Goal: Transaction & Acquisition: Book appointment/travel/reservation

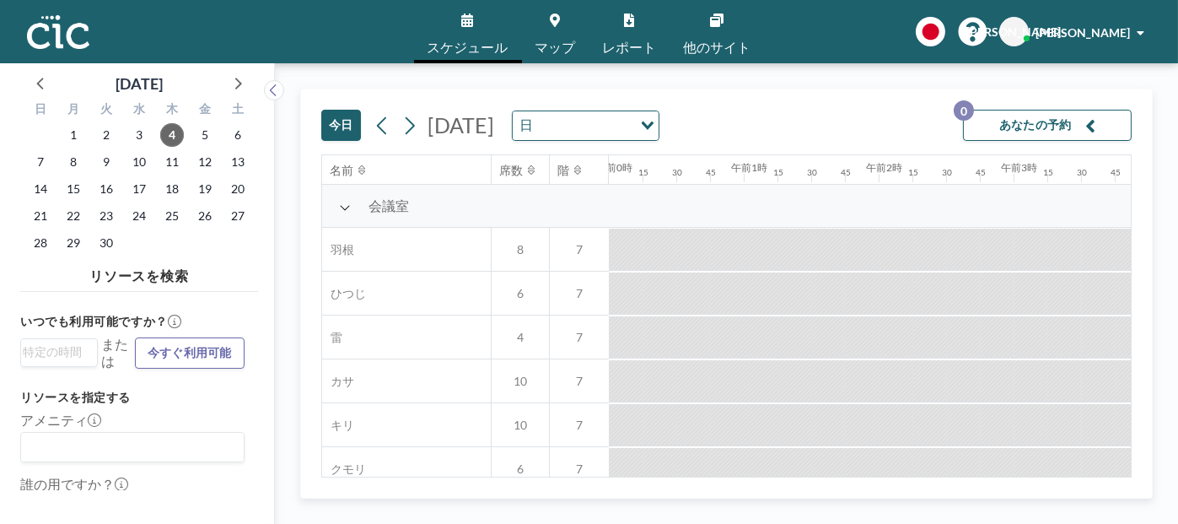
scroll to position [0, 1316]
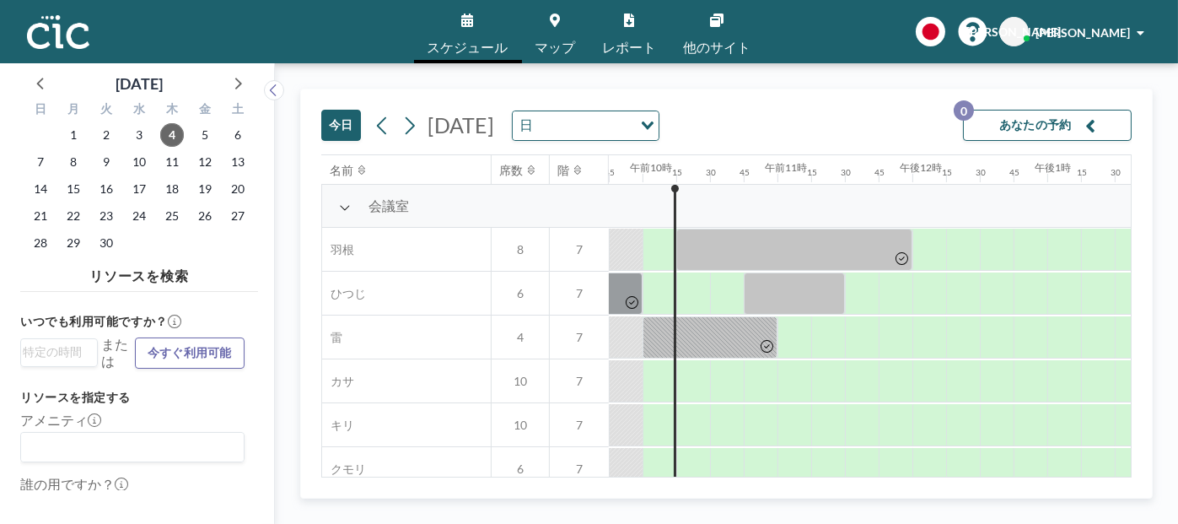
click at [857, 90] on div "今日 2025年9月4日木曜日 日 読み込み中... あなたの予約 0" at bounding box center [726, 121] width 810 height 65
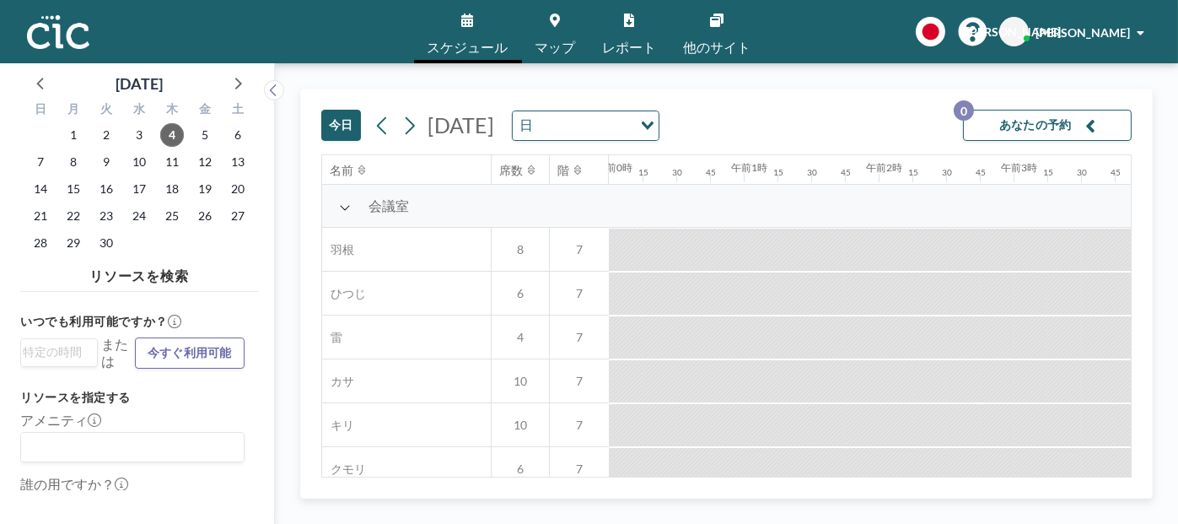
scroll to position [0, 1349]
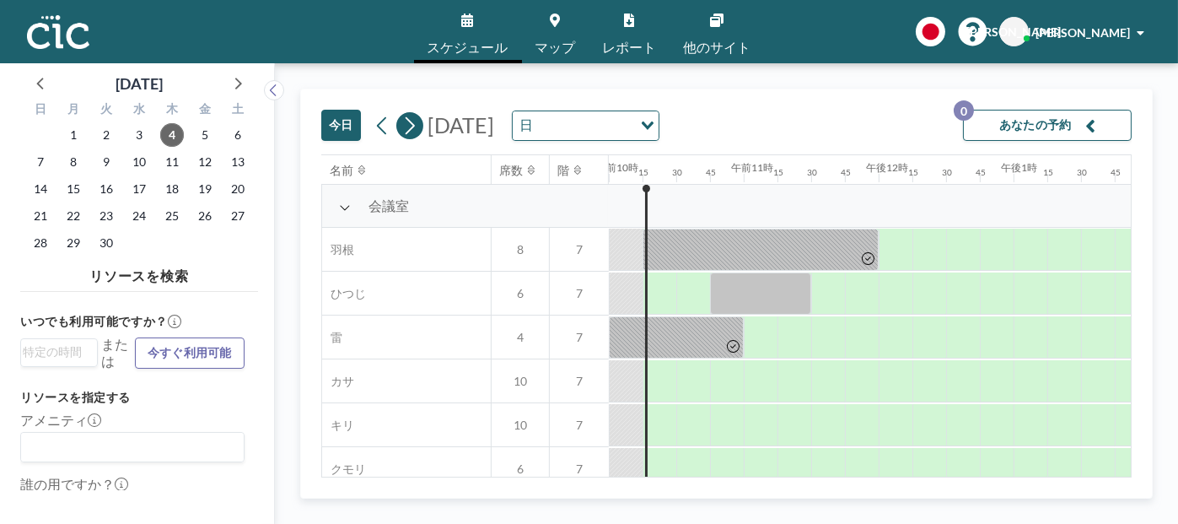
click at [416, 126] on icon at bounding box center [409, 125] width 16 height 25
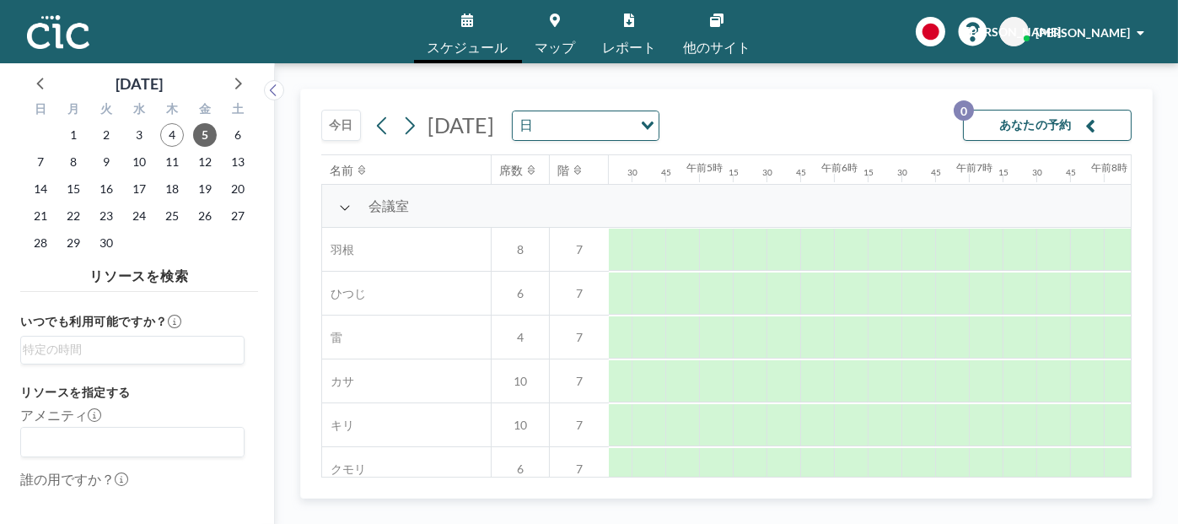
scroll to position [0, 1079]
click at [411, 127] on icon at bounding box center [410, 125] width 9 height 18
click at [207, 190] on font "19" at bounding box center [204, 188] width 13 height 14
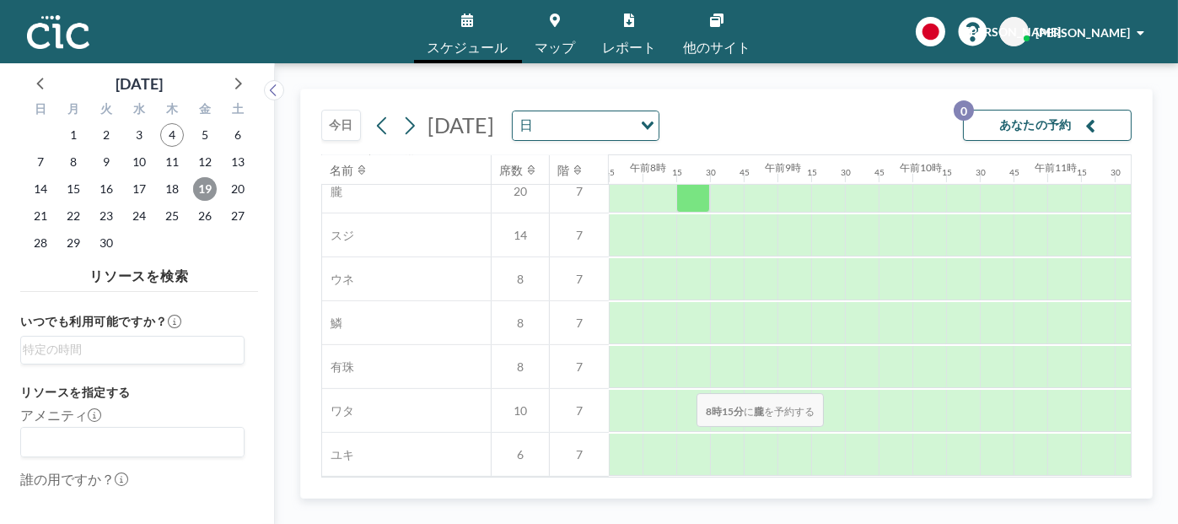
scroll to position [1291, 1046]
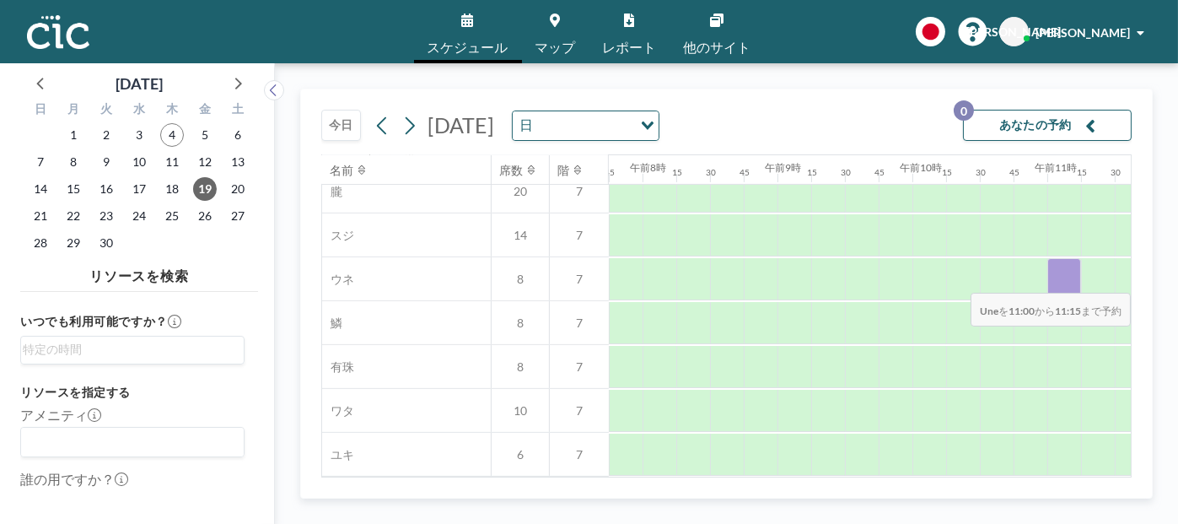
click at [1058, 280] on div at bounding box center [1064, 279] width 34 height 42
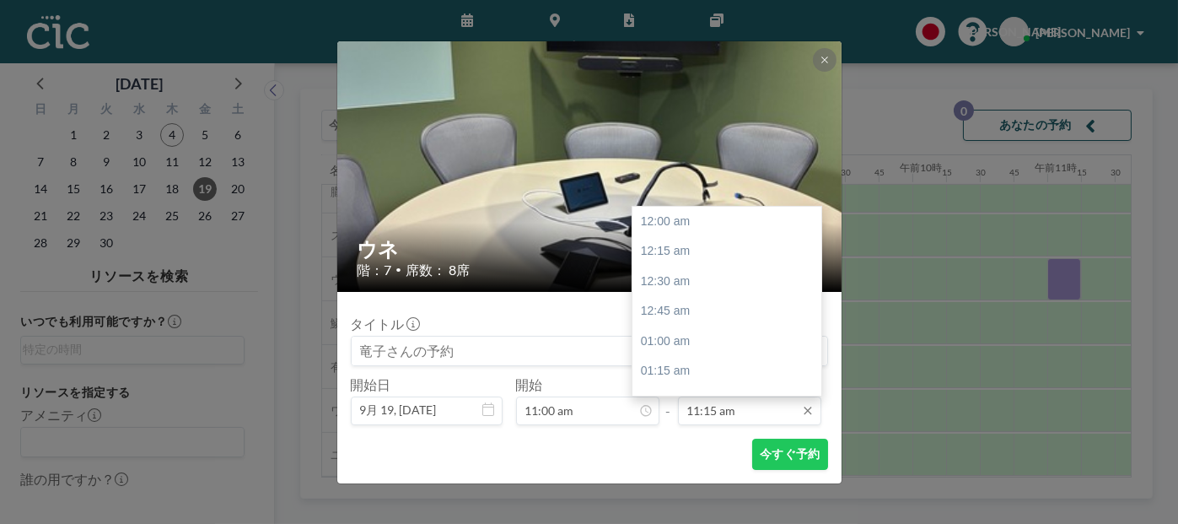
scroll to position [1351, 0]
click at [727, 413] on input "11:15 am" at bounding box center [749, 410] width 143 height 29
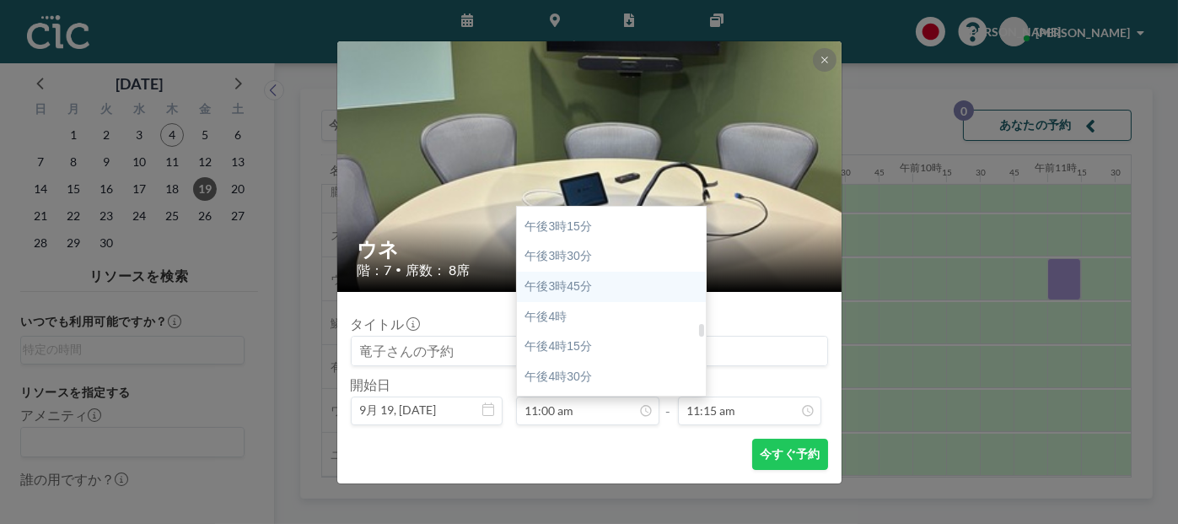
scroll to position [1657, 0]
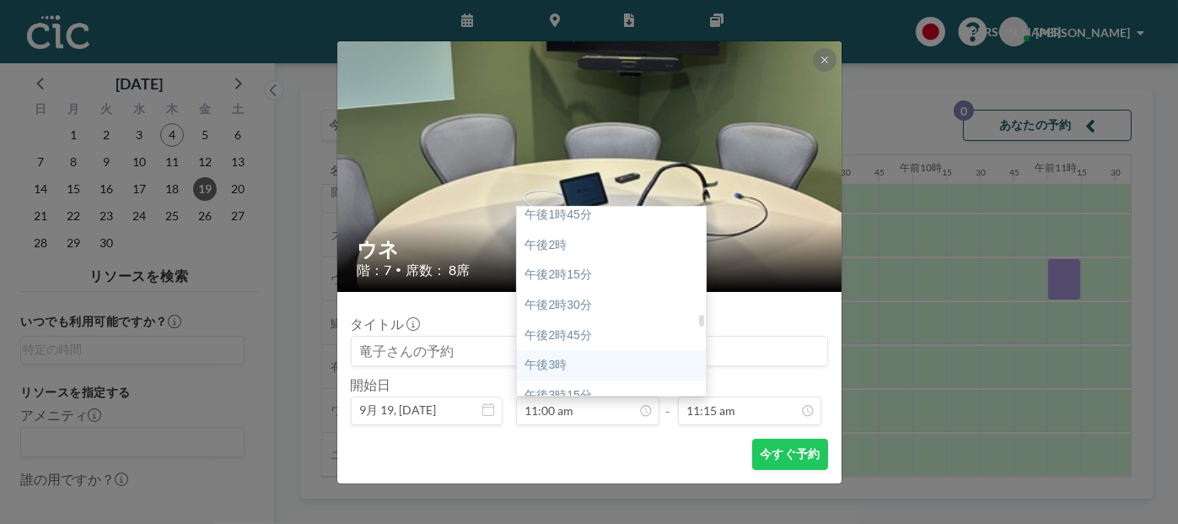
click at [581, 365] on div "午後3時" at bounding box center [615, 365] width 197 height 30
type input "03:00 pm"
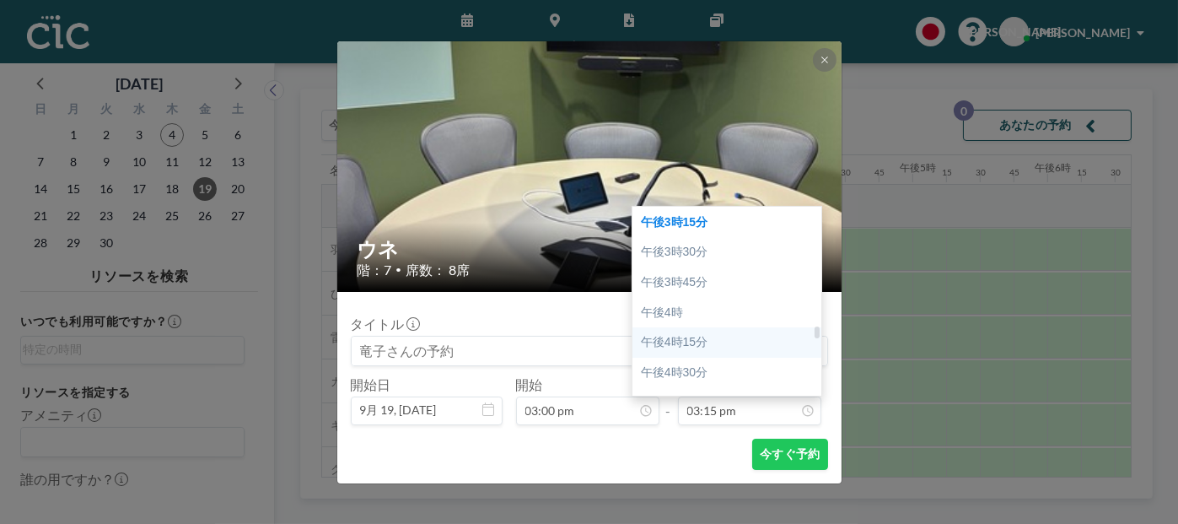
scroll to position [1915, 0]
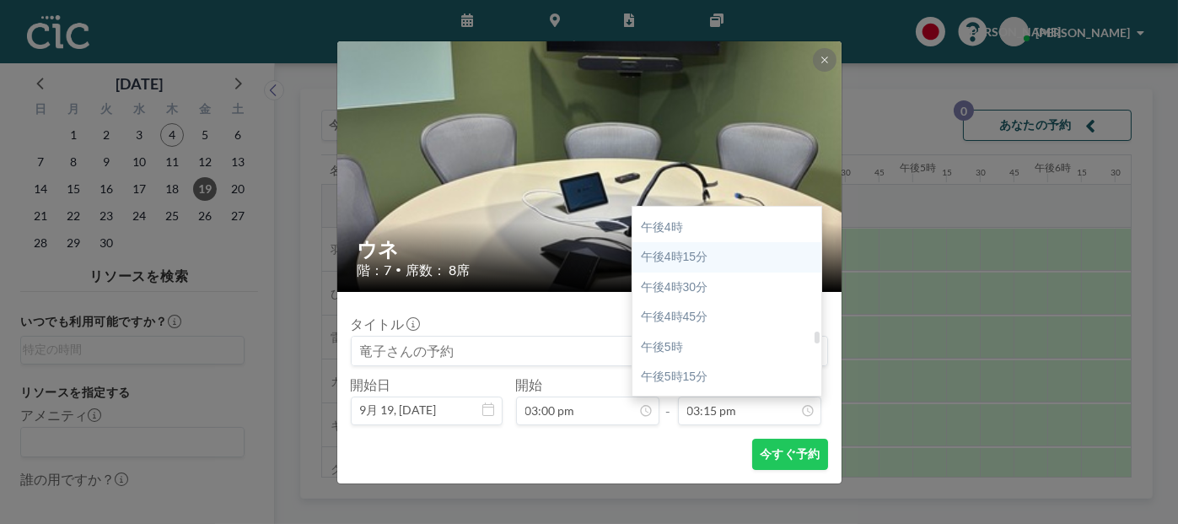
click at [712, 354] on div "午後5時" at bounding box center [731, 347] width 197 height 30
type input "05:00 pm"
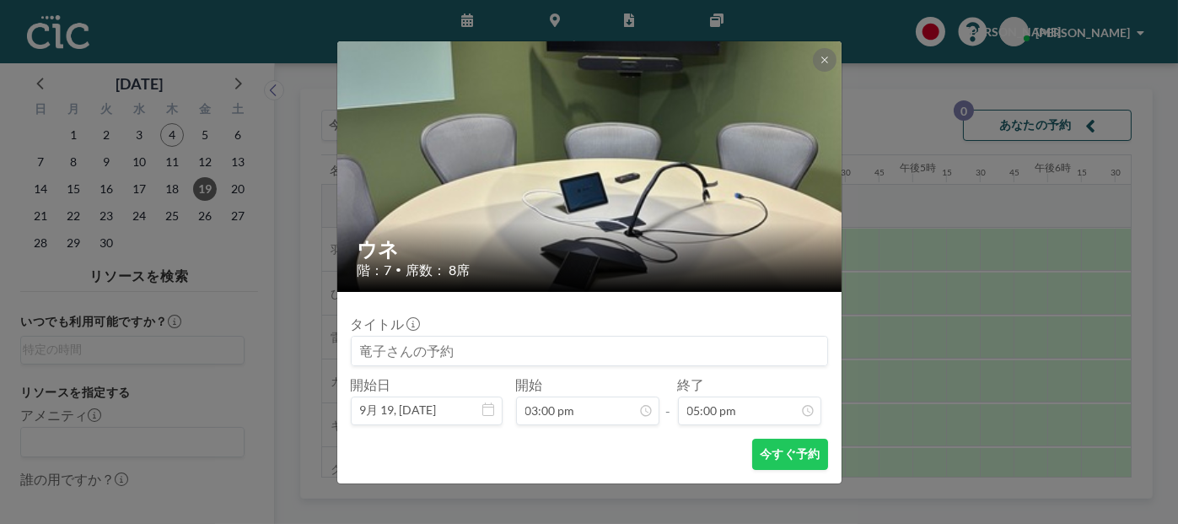
scroll to position [2041, 0]
click at [789, 453] on font "今すぐ予約" at bounding box center [790, 453] width 60 height 14
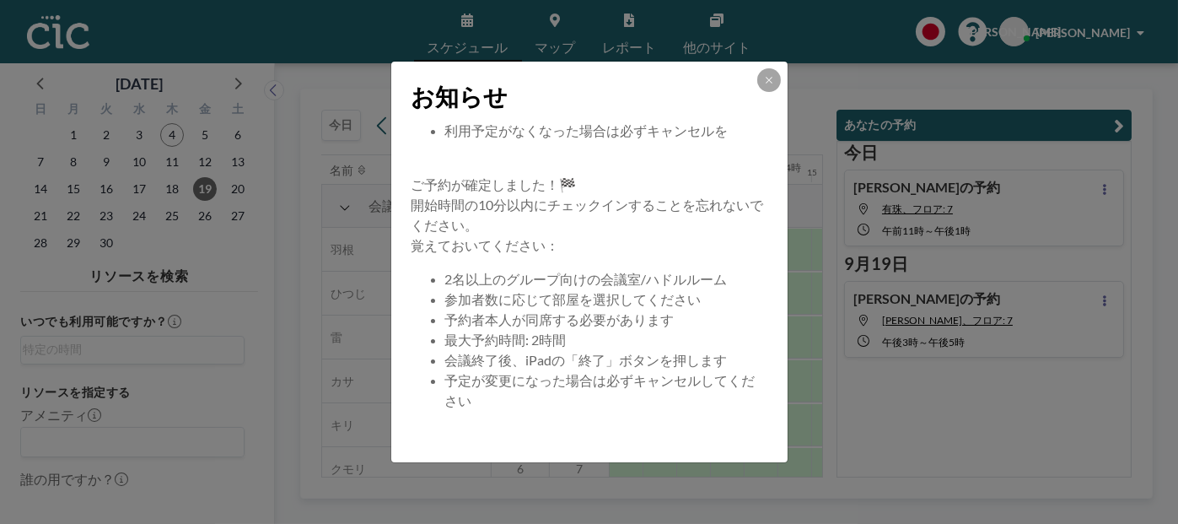
scroll to position [182, 0]
click at [765, 79] on icon at bounding box center [769, 80] width 10 height 10
